Goal: Find specific page/section: Find specific page/section

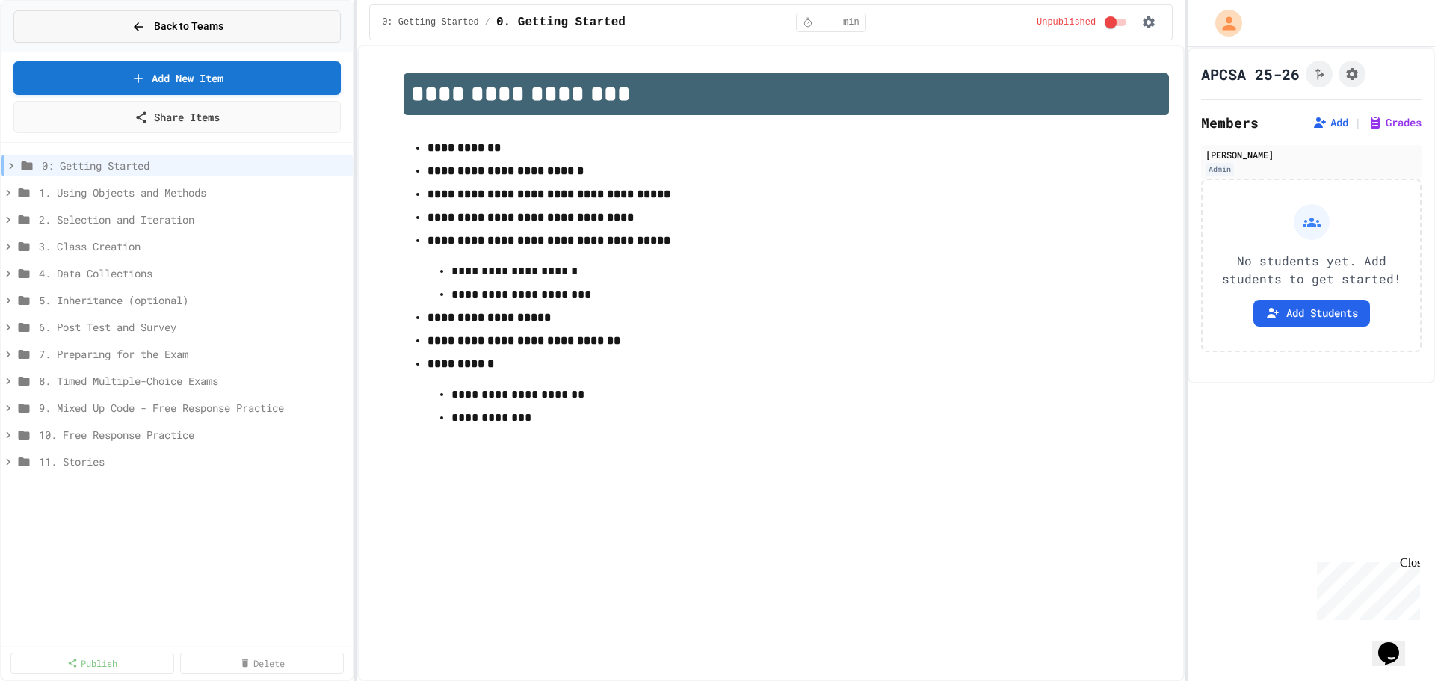
click at [120, 16] on button "Back to Teams" at bounding box center [176, 26] width 327 height 32
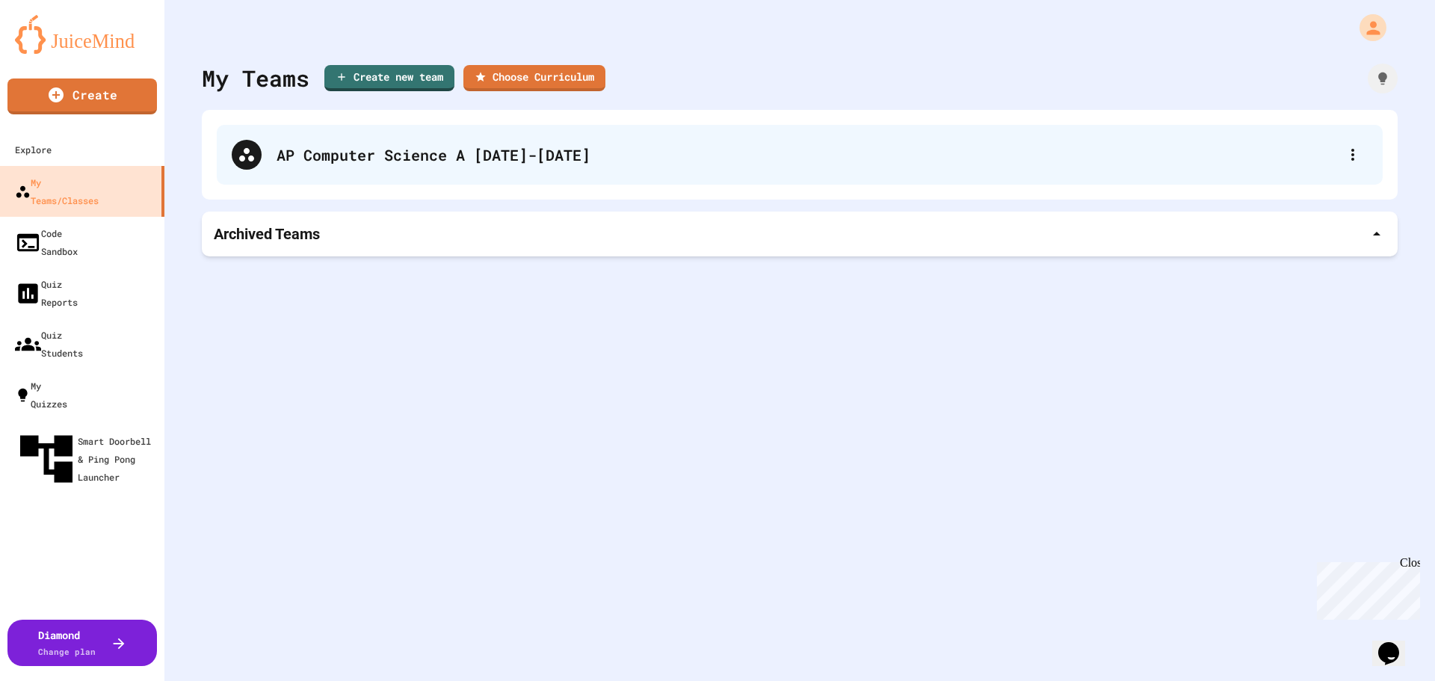
click at [618, 146] on div "AP Computer Science A [DATE]-[DATE]" at bounding box center [808, 155] width 1062 height 22
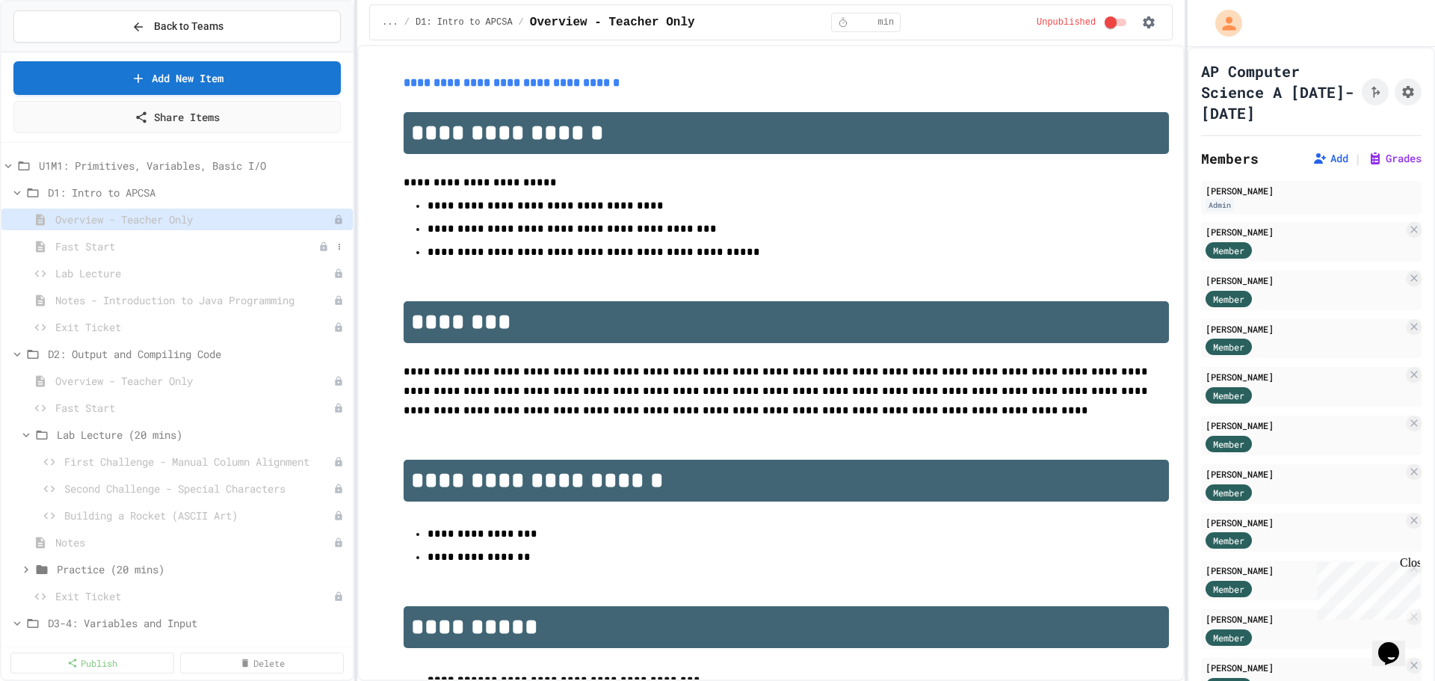
click at [87, 247] on span "Fast Start" at bounding box center [186, 246] width 263 height 16
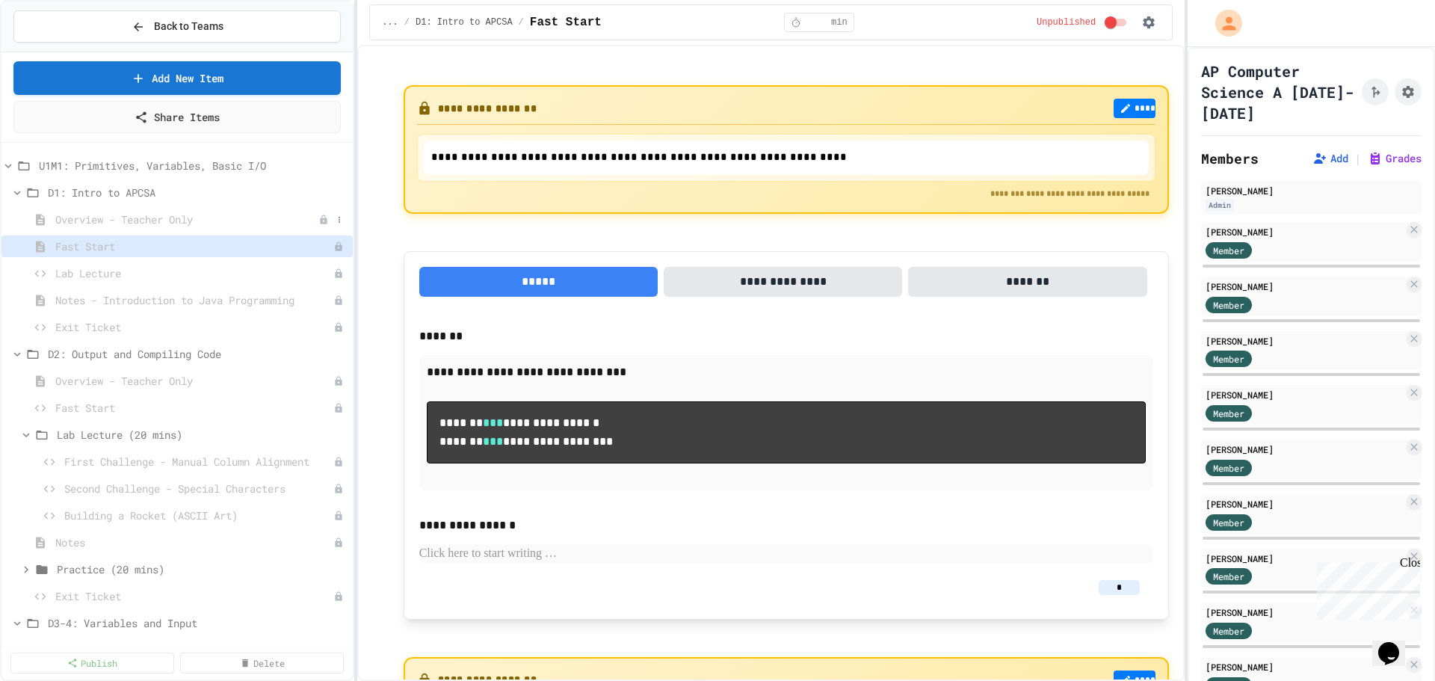
click at [93, 214] on span "Overview - Teacher Only" at bounding box center [186, 220] width 263 height 16
